Goal: Information Seeking & Learning: Compare options

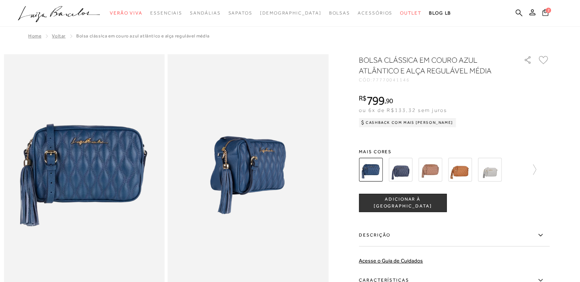
click at [544, 14] on icon at bounding box center [546, 12] width 6 height 7
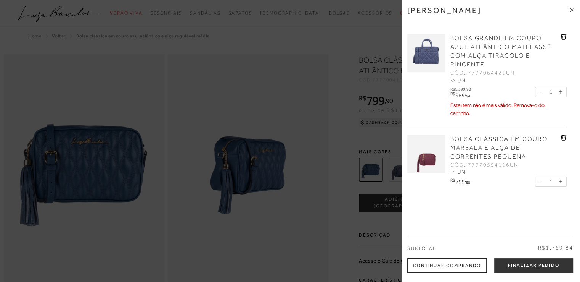
click at [429, 52] on img at bounding box center [427, 53] width 38 height 38
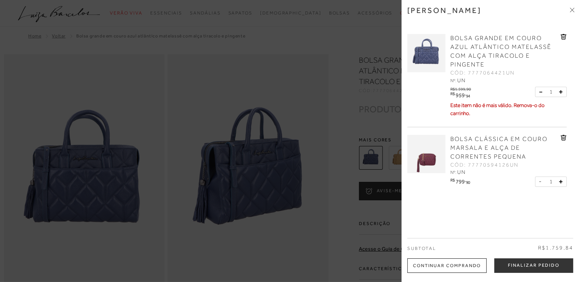
click at [351, 126] on div at bounding box center [290, 141] width 580 height 282
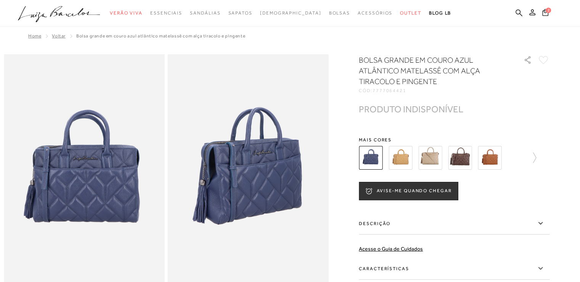
click at [400, 161] on img at bounding box center [401, 158] width 24 height 24
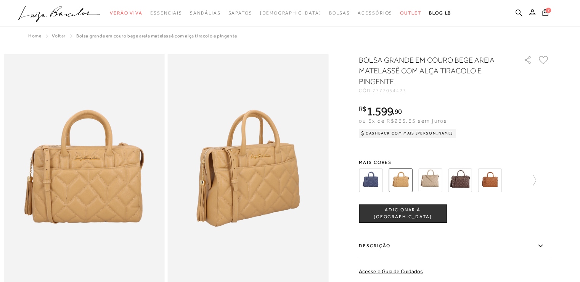
click at [376, 173] on img at bounding box center [371, 180] width 24 height 24
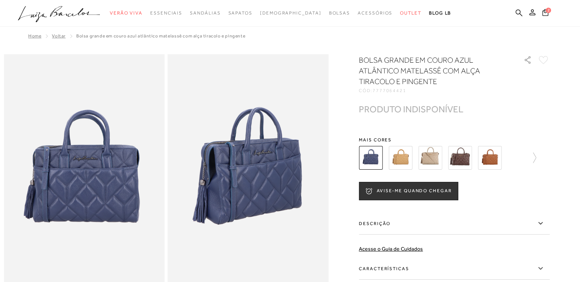
click at [442, 159] on img at bounding box center [431, 158] width 24 height 24
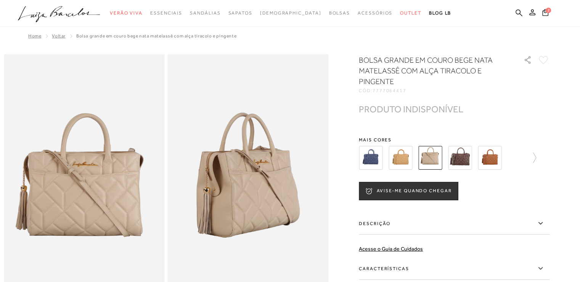
click at [382, 160] on img at bounding box center [371, 158] width 24 height 24
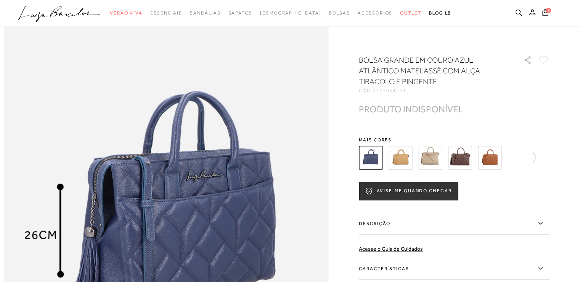
scroll to position [534, 0]
